Goal: Browse casually: Explore the website without a specific task or goal

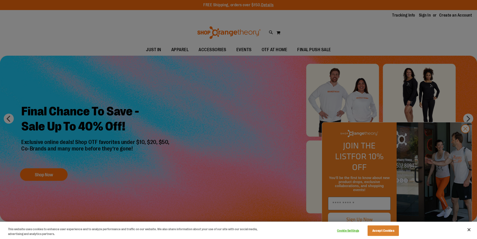
click at [466, 142] on div at bounding box center [238, 119] width 477 height 239
click at [463, 140] on div at bounding box center [238, 119] width 477 height 239
click at [470, 229] on button "Close" at bounding box center [469, 229] width 11 height 11
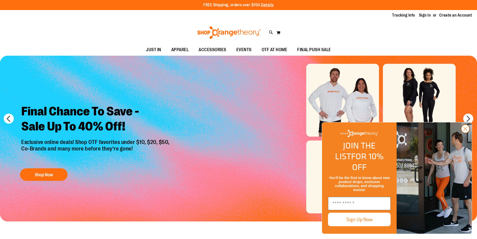
click at [466, 133] on circle "Close dialog" at bounding box center [465, 129] width 8 height 8
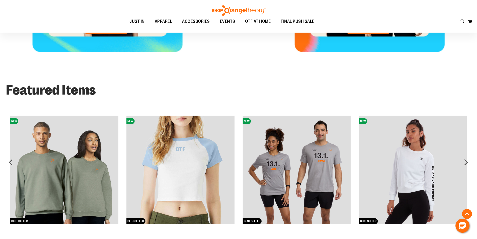
scroll to position [240, 0]
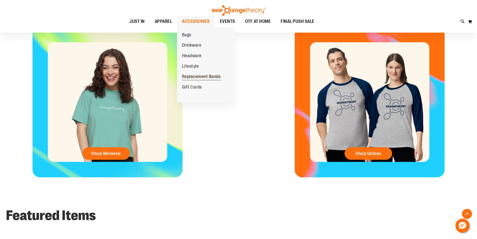
click at [208, 74] on span "Replacement Bands" at bounding box center [201, 77] width 39 height 6
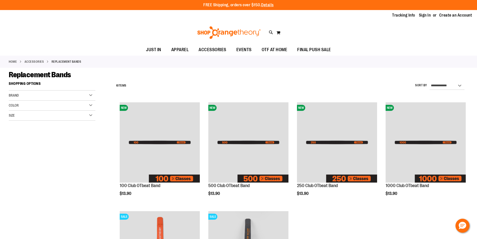
click at [29, 118] on div "Size" at bounding box center [52, 115] width 87 height 10
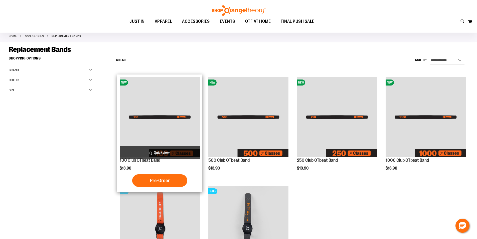
scroll to position [50, 0]
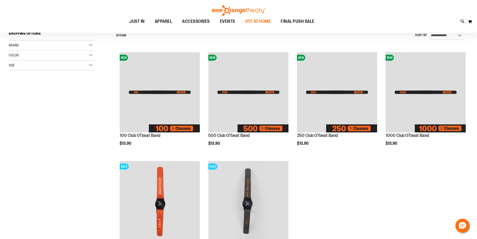
click at [255, 21] on span "OTF AT HOME" at bounding box center [258, 21] width 26 height 11
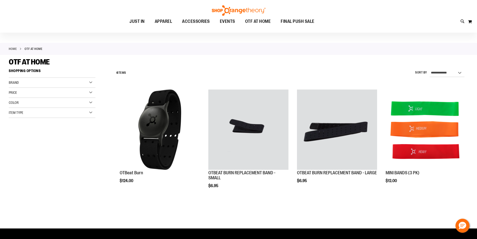
scroll to position [25, 0]
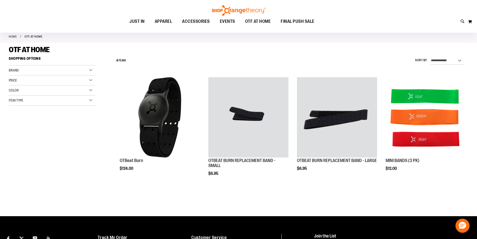
click at [28, 81] on div "Price" at bounding box center [52, 80] width 87 height 10
click at [230, 19] on span "EVENTS" at bounding box center [227, 21] width 15 height 11
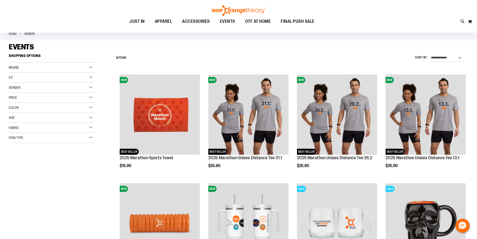
scroll to position [25, 0]
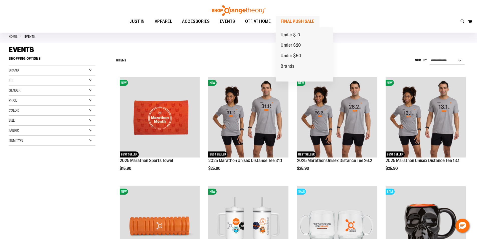
click at [288, 20] on span "FINAL PUSH SALE" at bounding box center [298, 21] width 34 height 11
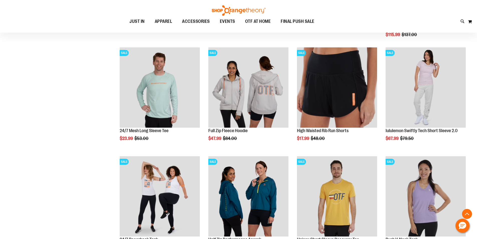
scroll to position [200, 0]
